Goal: Task Accomplishment & Management: Complete application form

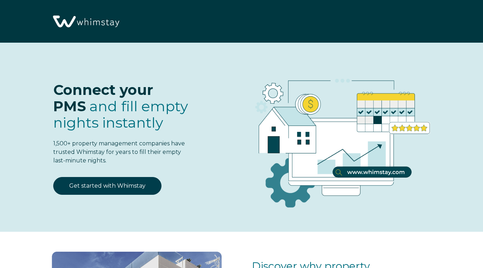
select select "US"
select select "Standard"
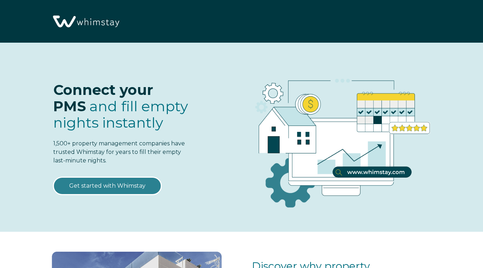
click at [113, 187] on link "Get started with Whimstay" at bounding box center [107, 186] width 108 height 18
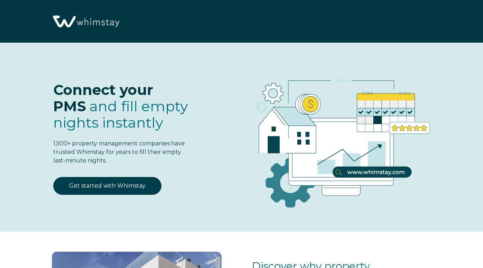
select select "US"
select select "Standard"
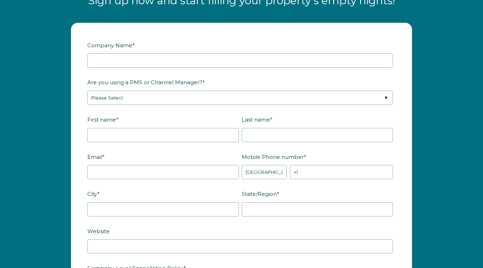
scroll to position [841, 0]
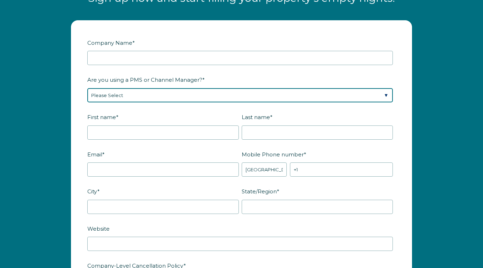
click at [386, 96] on select "Please Select Barefoot BookingPal Boost Brightside CiiRUS Escapia Guesty Hostaw…" at bounding box center [240, 95] width 306 height 14
select select "Guesty"
click at [87, 88] on select "Please Select Barefoot BookingPal Boost Brightside CiiRUS Escapia Guesty Hostaw…" at bounding box center [240, 95] width 306 height 14
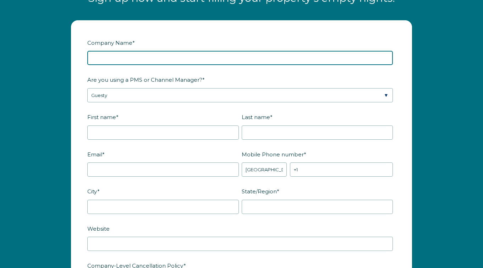
click at [273, 57] on input "Company Name *" at bounding box center [240, 58] width 306 height 14
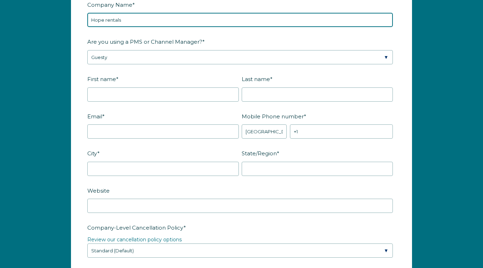
type input "Hope rentals"
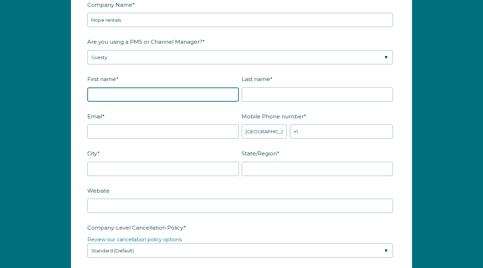
click at [115, 93] on input "First name *" at bounding box center [163, 94] width 152 height 14
type input "Natalia"
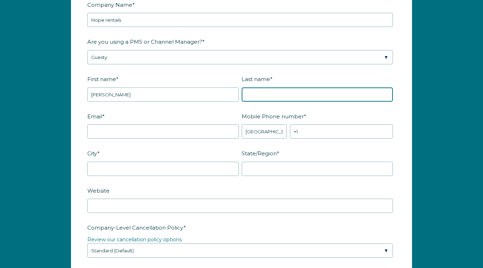
click at [270, 91] on input "Last name *" at bounding box center [318, 94] width 152 height 14
type input "Martin"
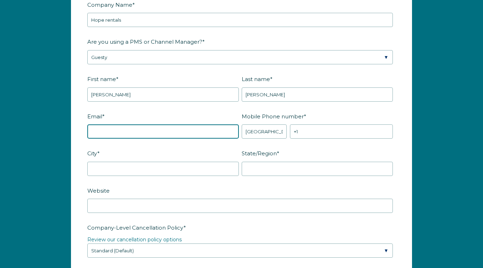
click at [185, 133] on input "Email *" at bounding box center [163, 131] width 152 height 14
type input "searanch.hope.rental@gmail.com"
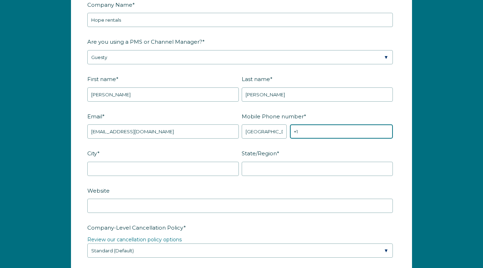
click at [308, 134] on input "+1" at bounding box center [341, 131] width 103 height 14
type input "+1 4156137647"
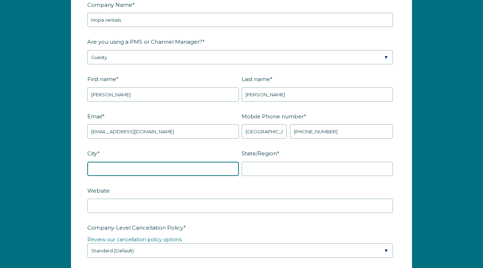
click at [199, 170] on input "City *" at bounding box center [163, 169] width 152 height 14
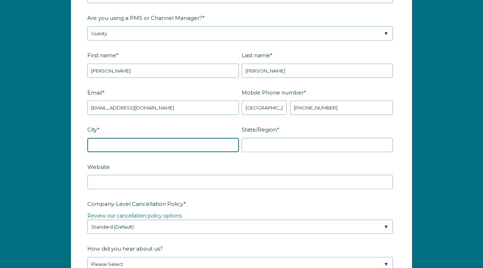
scroll to position [903, 0]
type input "S"
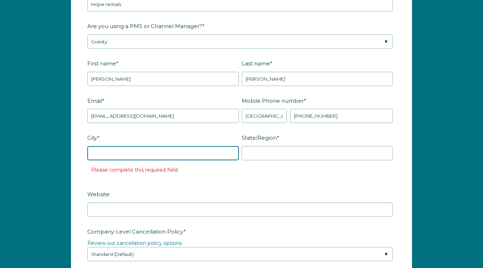
scroll to position [895, 0]
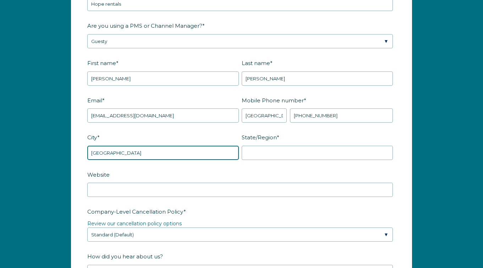
type input "San Francisco"
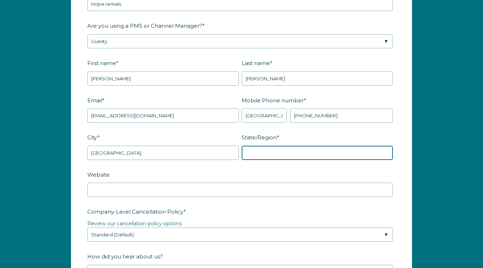
click at [387, 149] on input "State/Region *" at bounding box center [318, 153] width 152 height 14
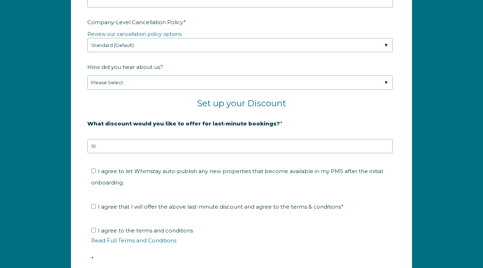
scroll to position [1094, 0]
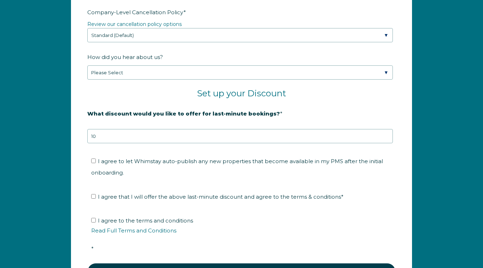
type input "CA"
click at [94, 159] on input "I agree to let Whimstay auto-publish any new properties that become available i…" at bounding box center [93, 160] width 5 height 5
checkbox input "true"
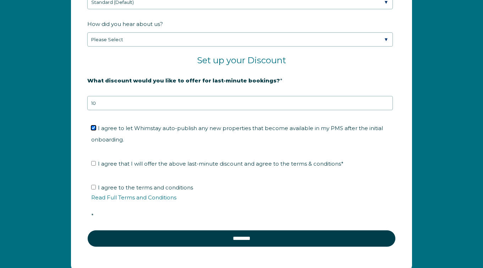
scroll to position [1128, 0]
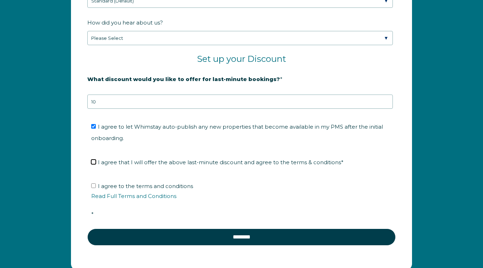
click at [93, 162] on input "I agree that I will offer the above last-minute discount and agree to the terms…" at bounding box center [93, 161] width 5 height 5
checkbox input "true"
click at [94, 185] on input "I agree to the terms and conditions Read Full Terms and Conditions *" at bounding box center [93, 185] width 5 height 5
checkbox input "true"
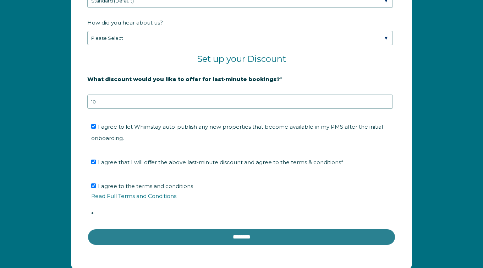
click at [254, 232] on input "********" at bounding box center [241, 236] width 309 height 17
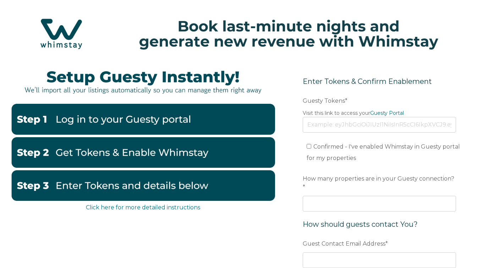
scroll to position [10, 0]
